Goal: Information Seeking & Learning: Stay updated

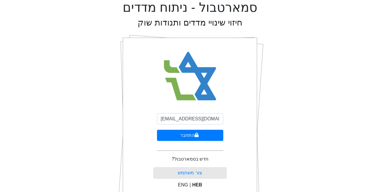
click at [180, 121] on input "[EMAIL_ADDRESS][DOMAIN_NAME]" at bounding box center [190, 118] width 66 height 11
type input "[EMAIL_ADDRESS][DOMAIN_NAME]"
click at [183, 135] on button "התחבר" at bounding box center [190, 135] width 66 height 11
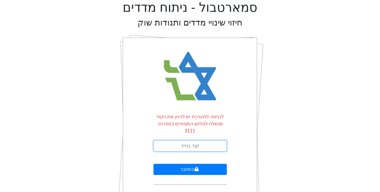
click at [170, 141] on input "text" at bounding box center [189, 145] width 73 height 11
type input "133875"
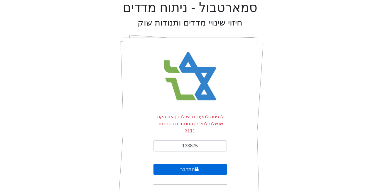
click at [193, 164] on button "התחבר" at bounding box center [189, 169] width 73 height 11
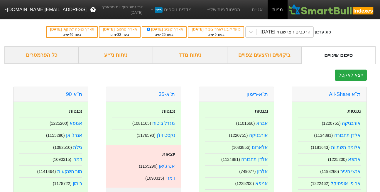
click at [170, 141] on div "נכנסות מגדל ביטוח ( 1081165 ) נקסט ויז'ן ( 1176593 )" at bounding box center [143, 123] width 75 height 43
click at [256, 10] on link "אג״ח" at bounding box center [257, 9] width 21 height 19
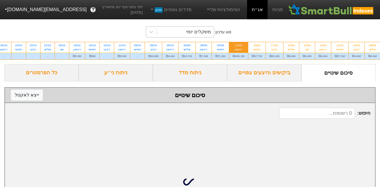
click at [186, 34] on div "משקלים יומי" at bounding box center [185, 32] width 57 height 11
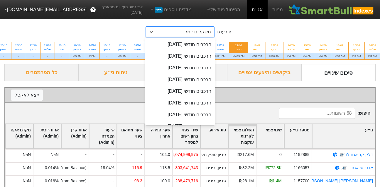
scroll to position [175, 0]
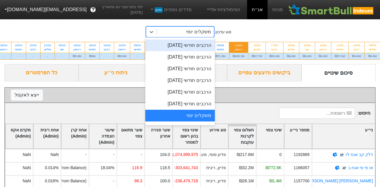
click at [252, 33] on div "סוג עדכון option הרכבים חודשי [DATE] focused, 16 of 30. 30 results available. U…" at bounding box center [190, 41] width 380 height 47
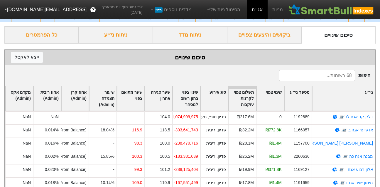
scroll to position [0, 0]
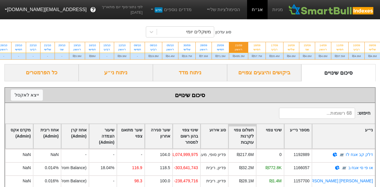
click at [236, 47] on div "21/09" at bounding box center [239, 45] width 12 height 4
click at [236, 46] on input "21/09 ראשון ₪495.3M" at bounding box center [237, 44] width 4 height 4
click at [255, 74] on div "ביקושים והיצעים צפויים" at bounding box center [264, 72] width 74 height 17
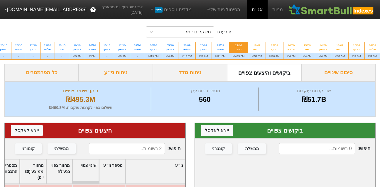
click at [341, 66] on div "סיכום שינויים" at bounding box center [338, 72] width 74 height 17
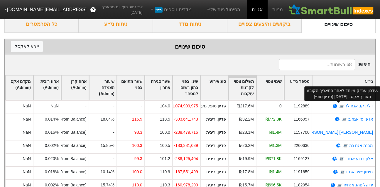
scroll to position [49, 0]
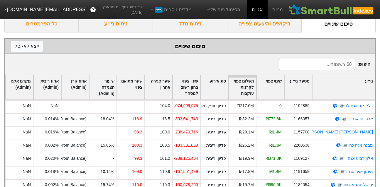
drag, startPoint x: 191, startPoint y: 87, endPoint x: 164, endPoint y: 45, distance: 50.1
click at [164, 45] on div "סיכום שינויים ייצא ל אקסל" at bounding box center [190, 46] width 358 height 9
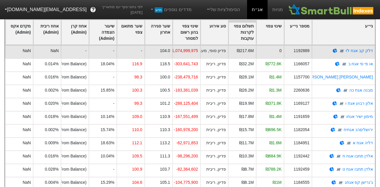
scroll to position [0, 0]
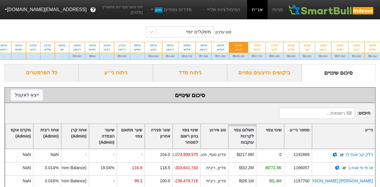
click at [264, 69] on div "ביקושים והיצעים צפויים" at bounding box center [264, 72] width 74 height 17
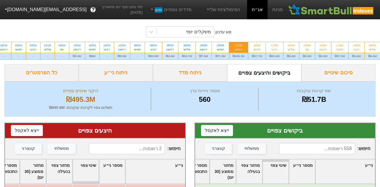
click at [73, 28] on div "סוג עדכון משקלים יומי 09/09 שלישי ₪4.6M 10/09 רביעי ₪4.6M 11/09 חמישי ₪37.5M 14…" at bounding box center [190, 41] width 380 height 47
click at [338, 76] on div "סיכום שינויים" at bounding box center [338, 72] width 74 height 17
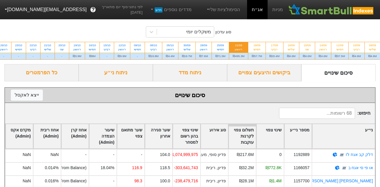
click at [338, 76] on div "סיכום שינויים" at bounding box center [338, 72] width 74 height 17
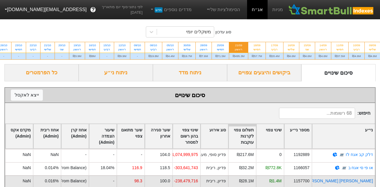
click at [20, 187] on div "NaN" at bounding box center [19, 182] width 28 height 13
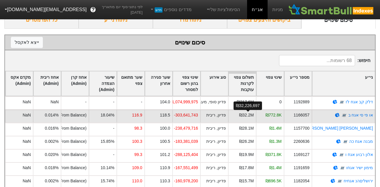
scroll to position [53, 0]
